Goal: Information Seeking & Learning: Learn about a topic

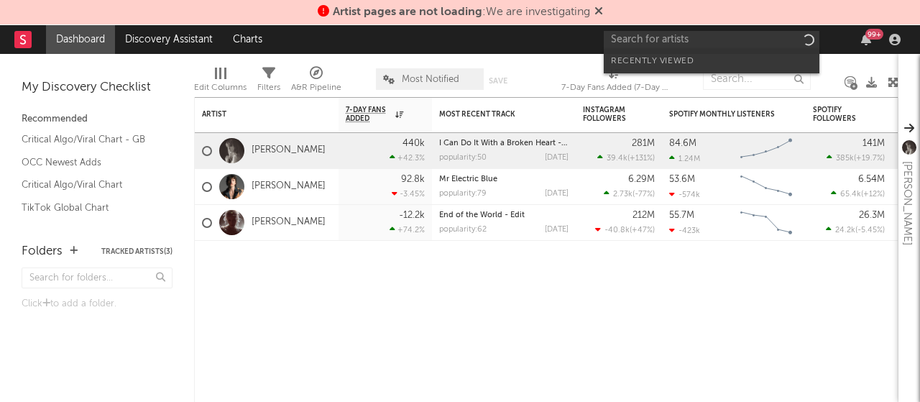
click at [711, 45] on input "text" at bounding box center [712, 40] width 216 height 18
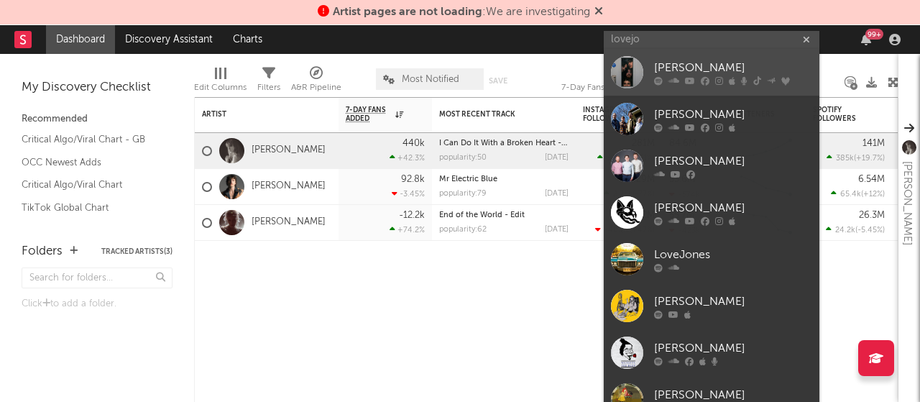
type input "lovejo"
click at [697, 67] on div "[PERSON_NAME]" at bounding box center [733, 68] width 158 height 17
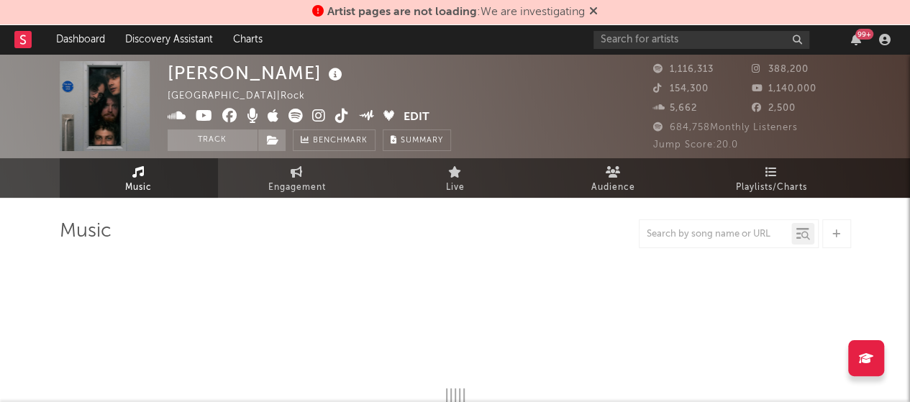
select select "6m"
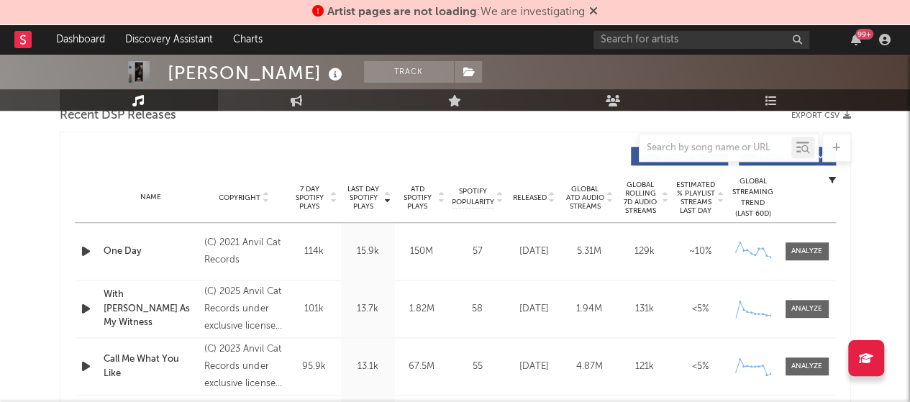
scroll to position [522, 0]
click at [549, 201] on icon at bounding box center [551, 199] width 7 height 6
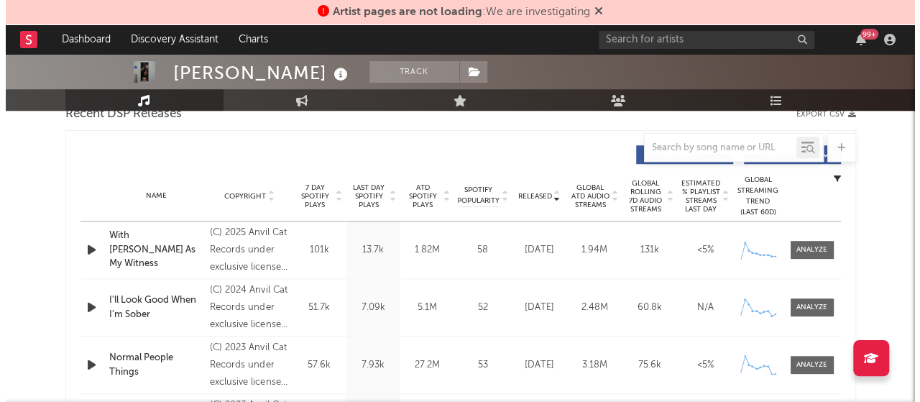
scroll to position [0, 0]
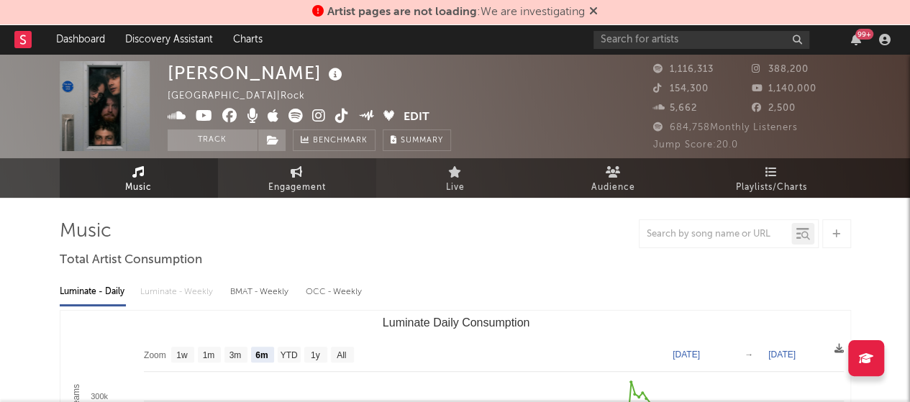
click at [292, 186] on span "Engagement" at bounding box center [297, 187] width 58 height 17
select select "1w"
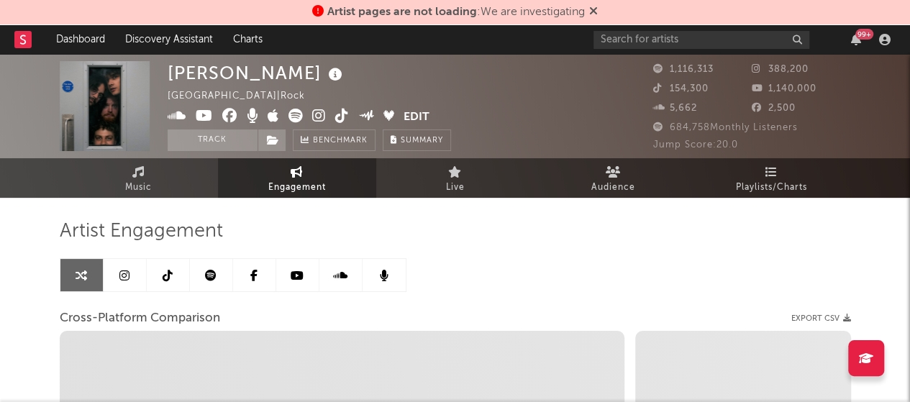
click at [420, 114] on button "Edit" at bounding box center [416, 118] width 26 height 18
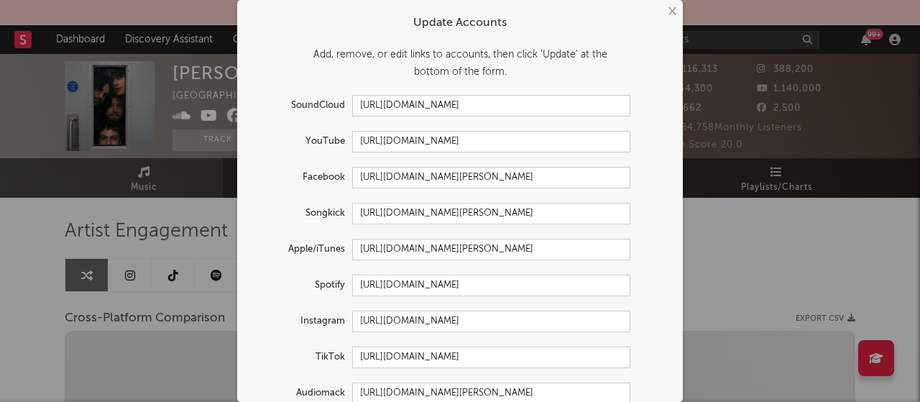
select select "1m"
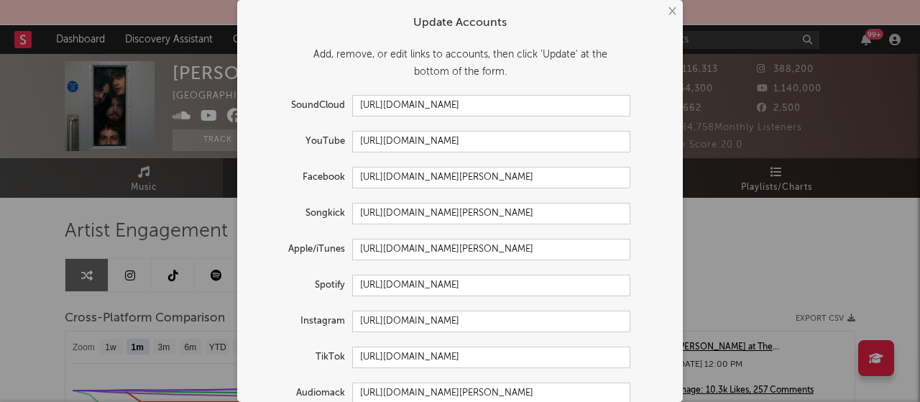
click at [669, 15] on button "×" at bounding box center [672, 12] width 16 height 16
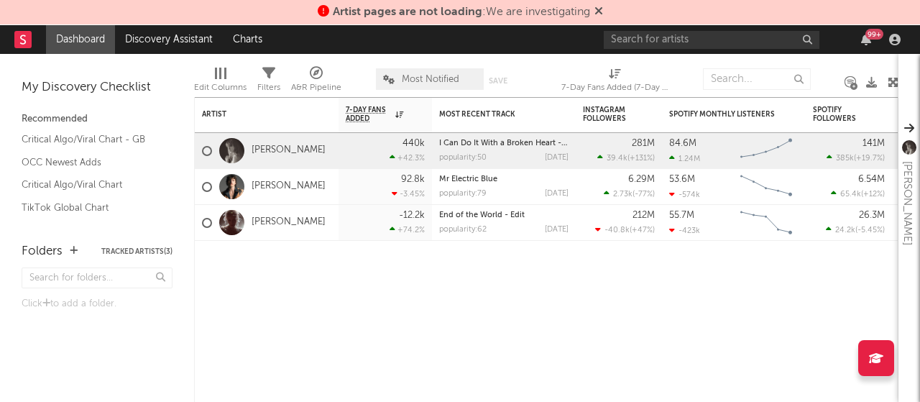
click at [654, 50] on div "99 +" at bounding box center [755, 39] width 302 height 29
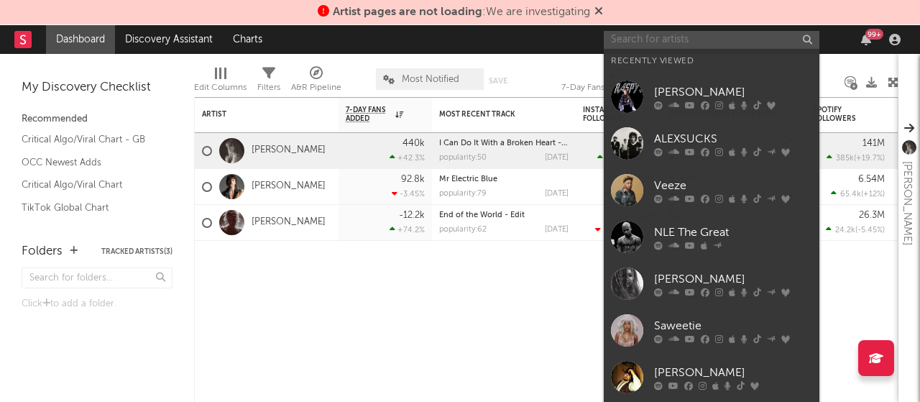
click at [651, 43] on input "text" at bounding box center [712, 40] width 216 height 18
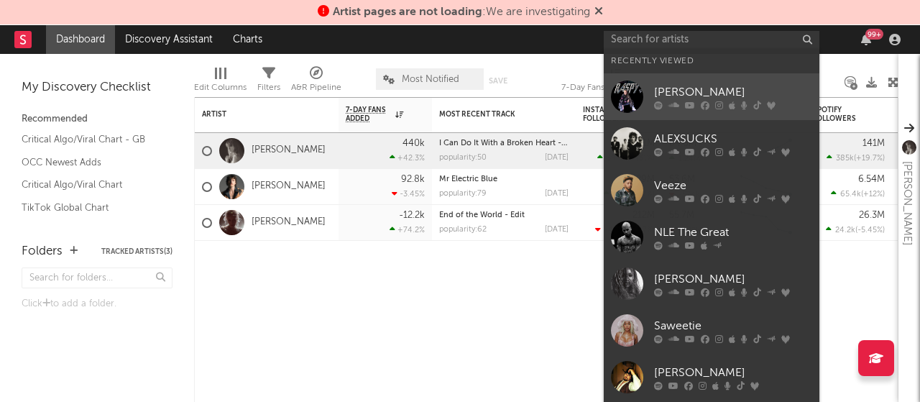
click at [682, 94] on div "[PERSON_NAME]" at bounding box center [733, 92] width 158 height 17
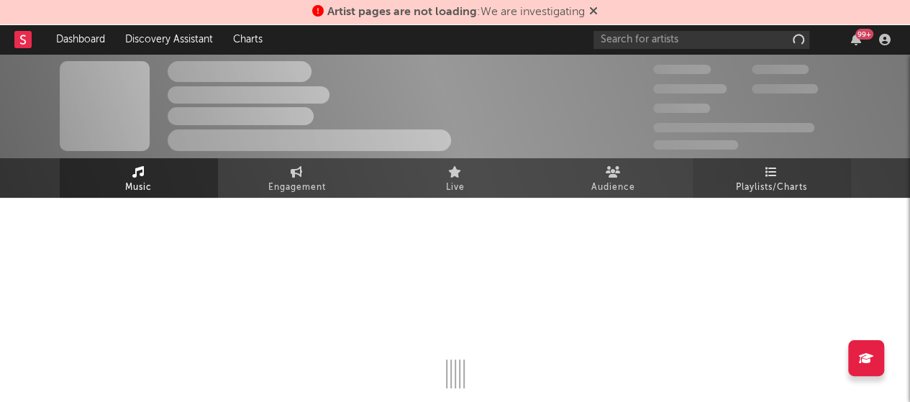
click at [728, 170] on link "Playlists/Charts" at bounding box center [771, 178] width 158 height 40
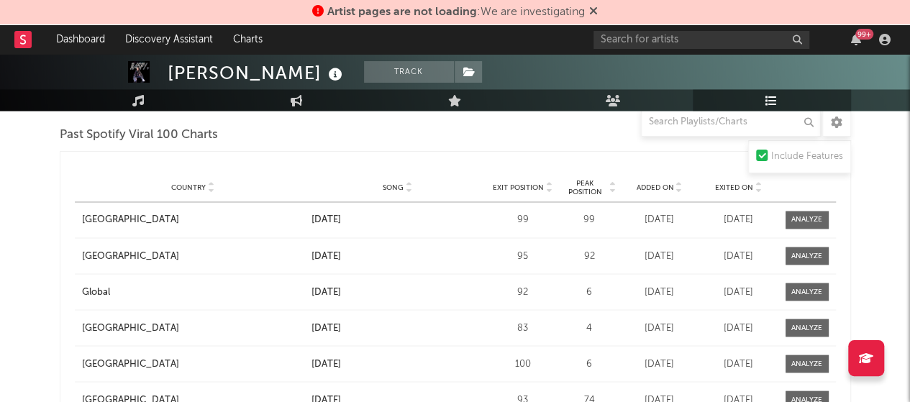
scroll to position [1127, 0]
